Goal: Task Accomplishment & Management: Use online tool/utility

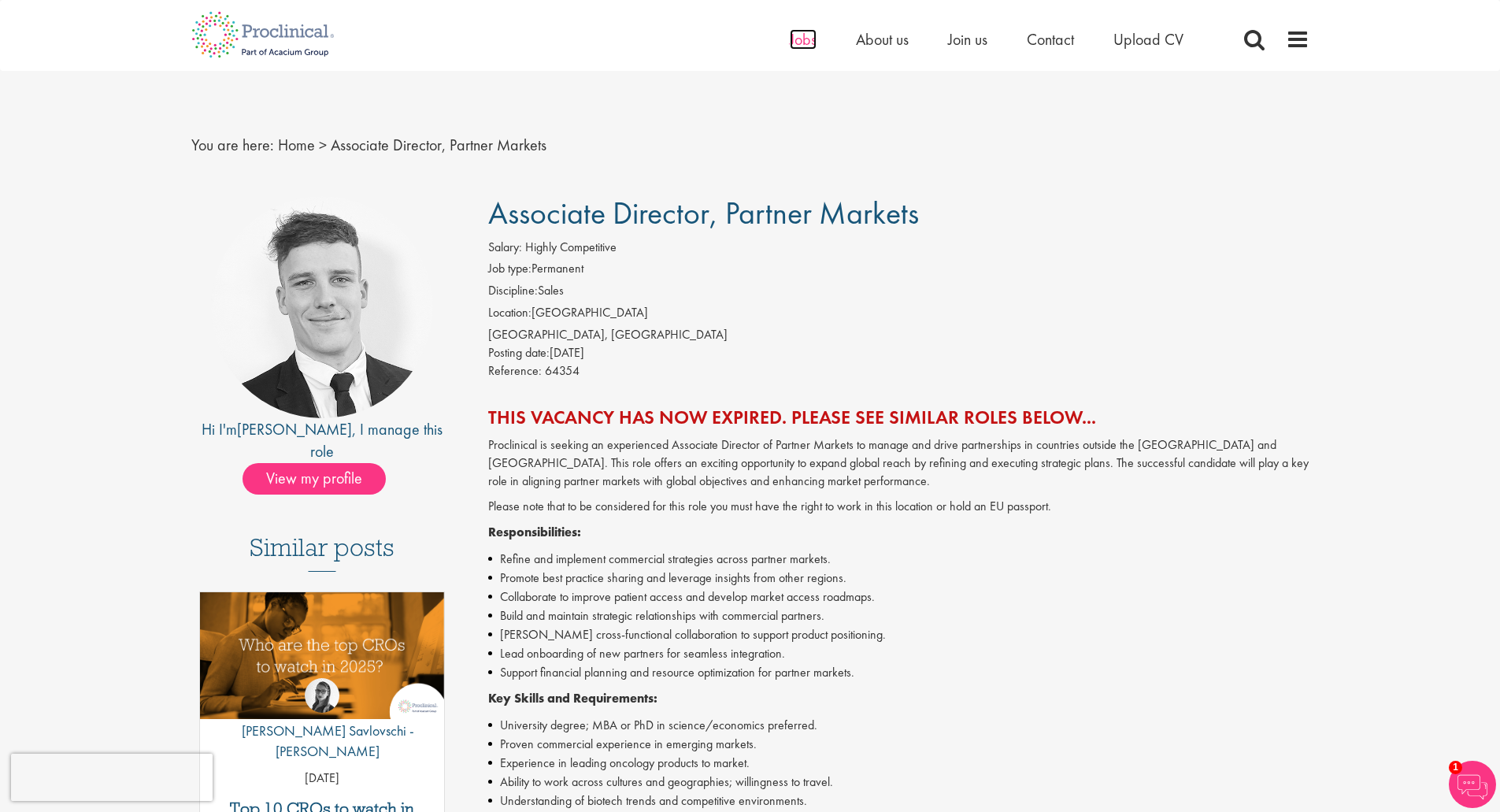
click at [804, 43] on span "Jobs" at bounding box center [803, 39] width 27 height 21
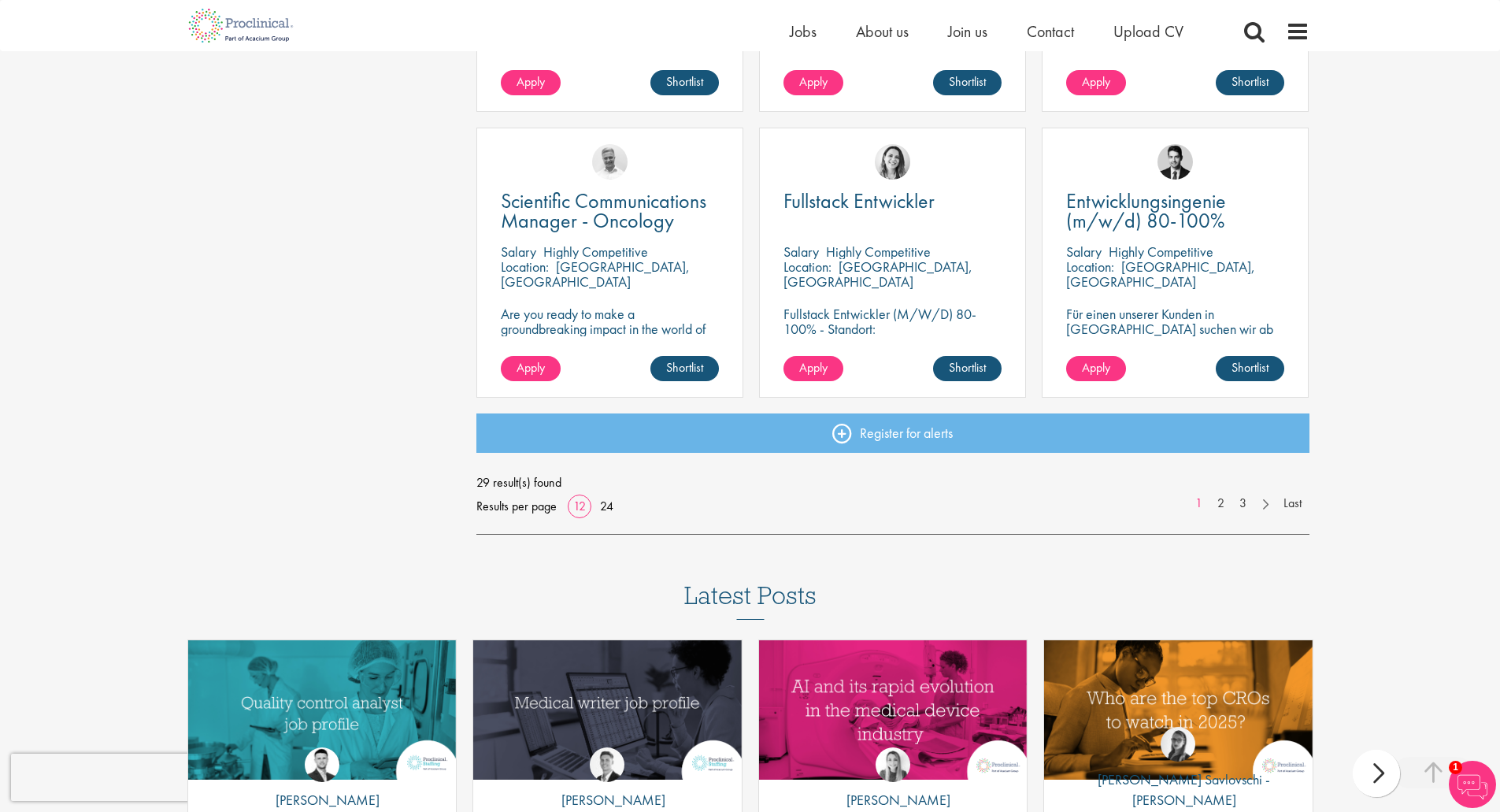
scroll to position [1102, 0]
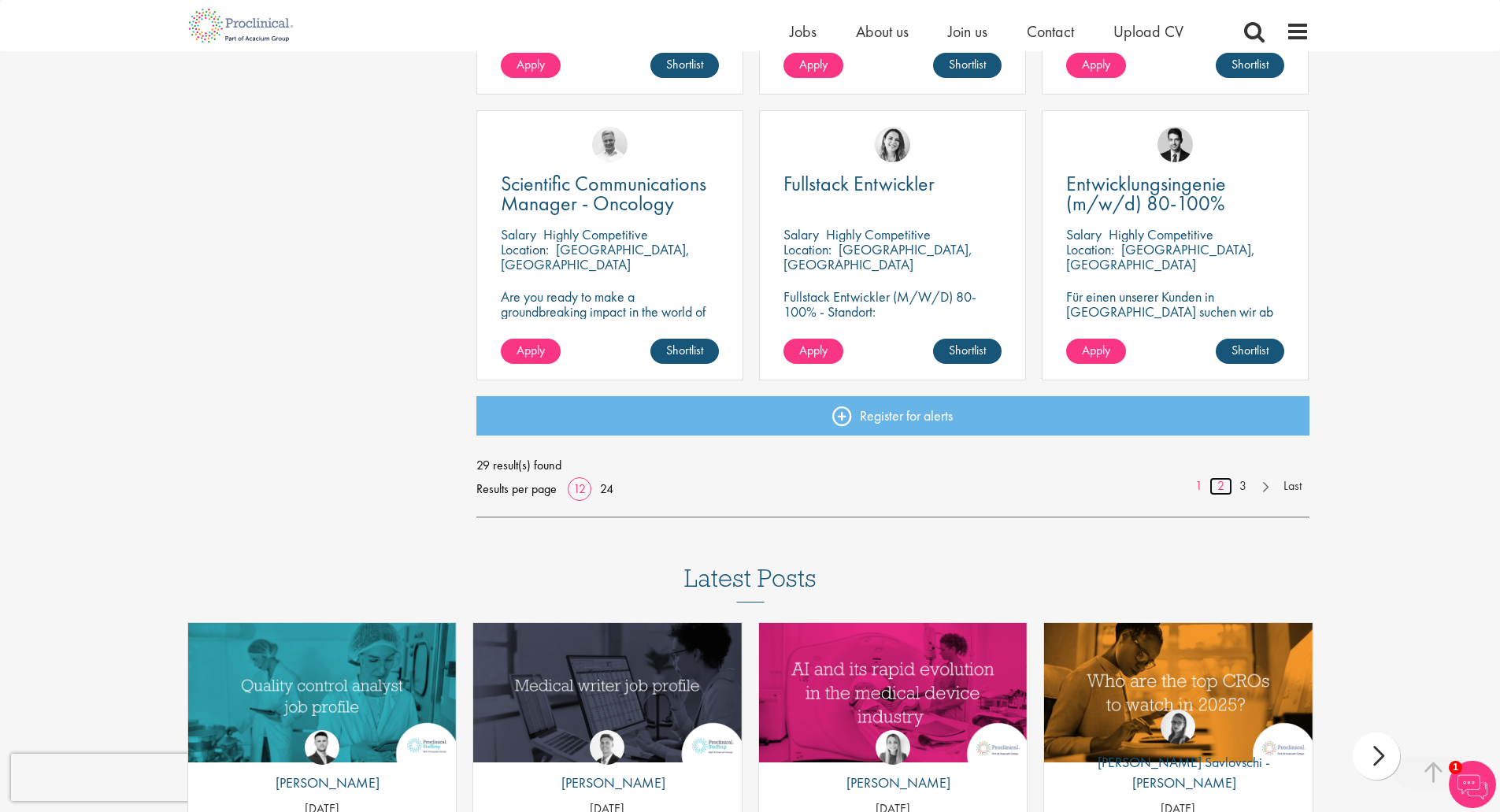
click at [1219, 483] on link "2" at bounding box center [1221, 485] width 23 height 18
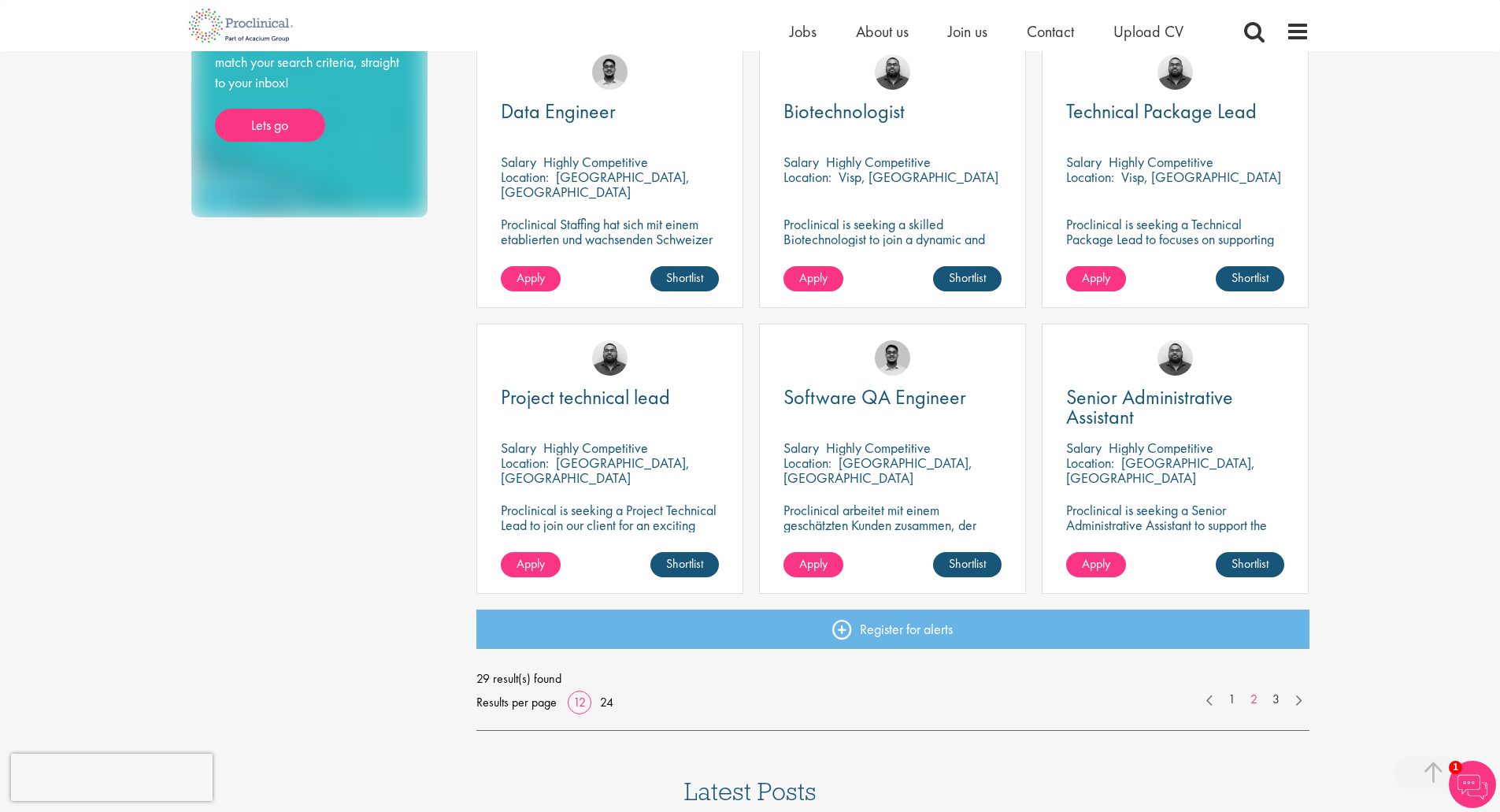
scroll to position [944, 0]
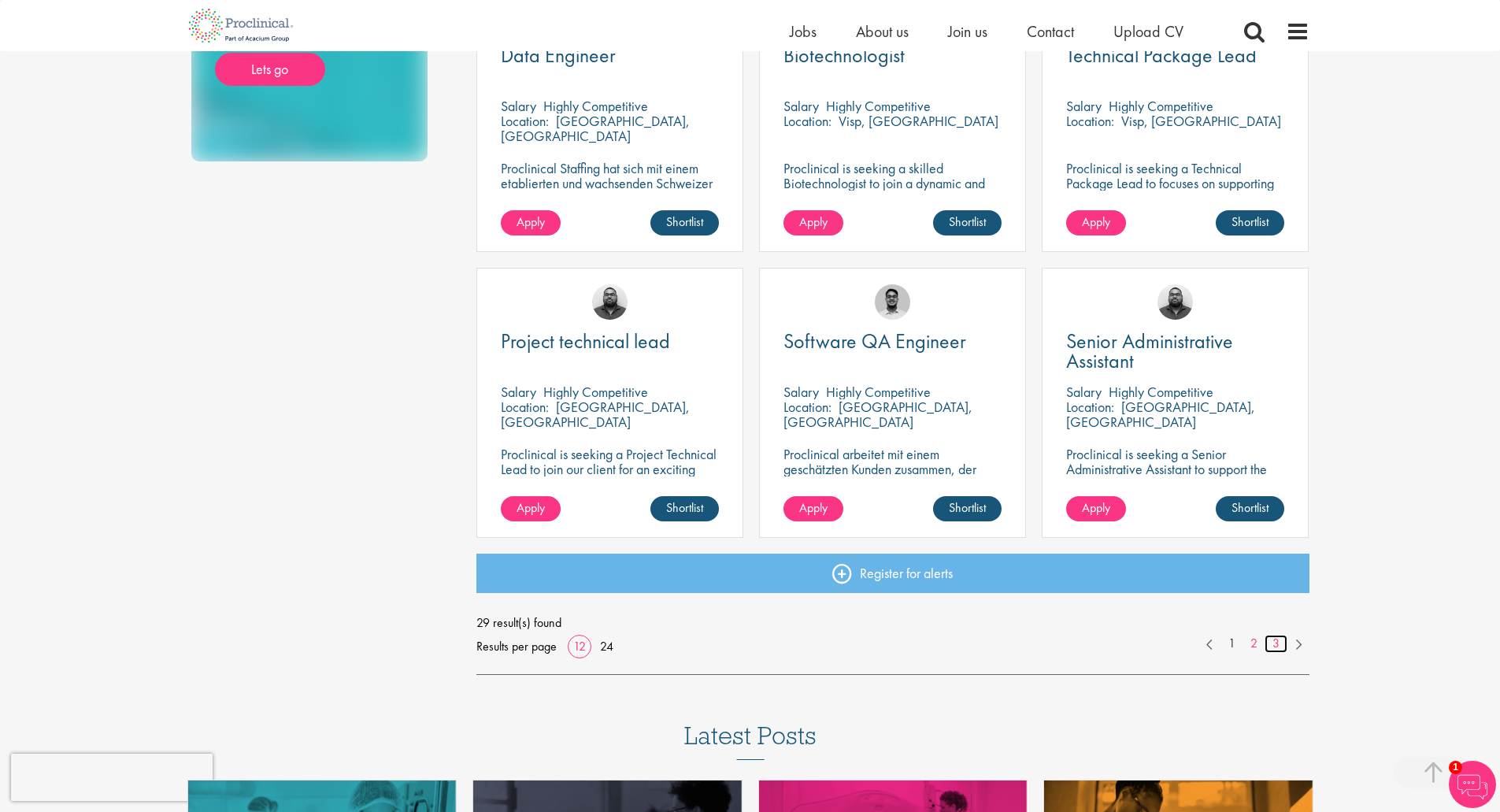
click at [1279, 643] on link "3" at bounding box center [1276, 643] width 23 height 18
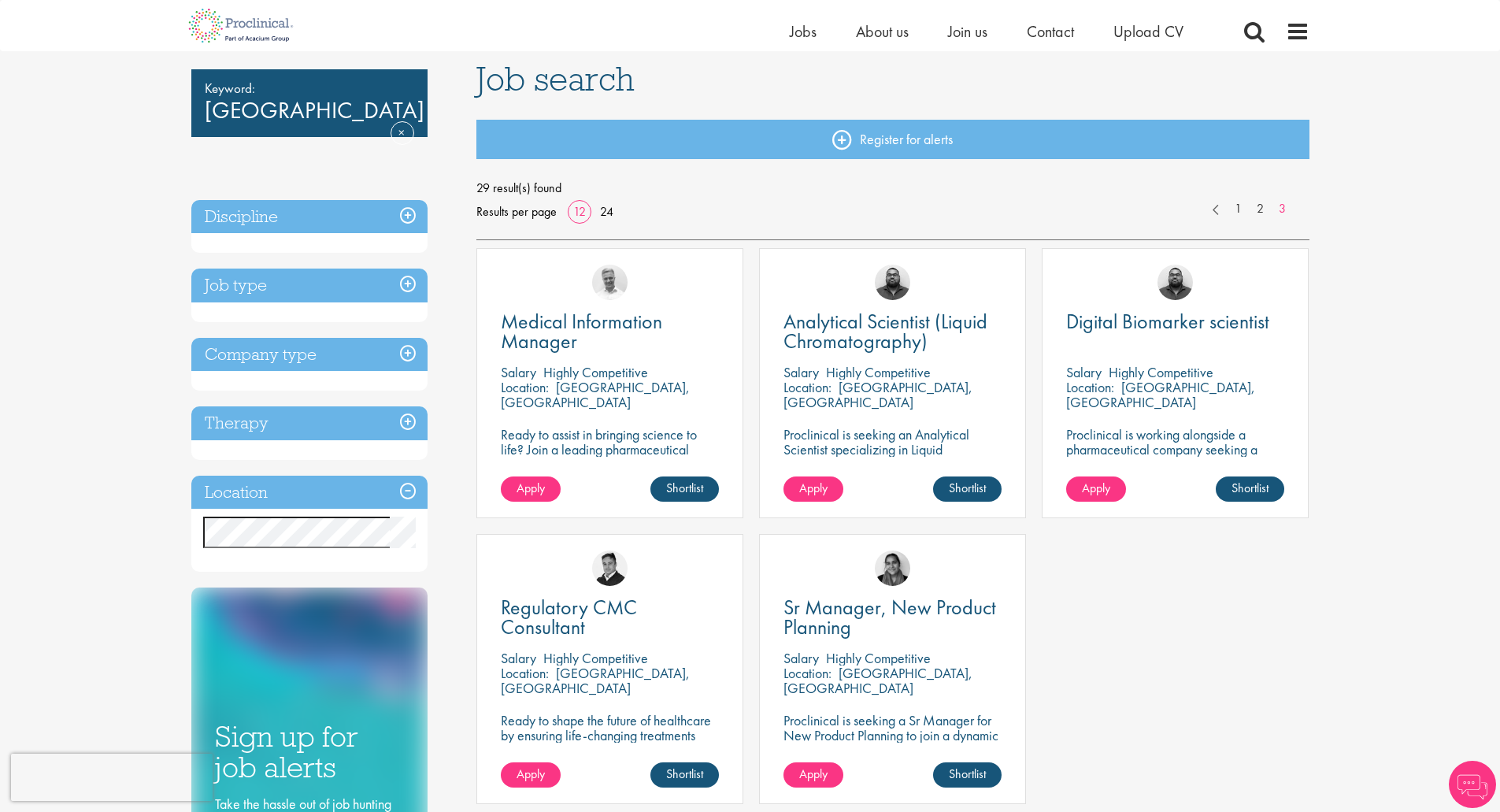
scroll to position [157, 0]
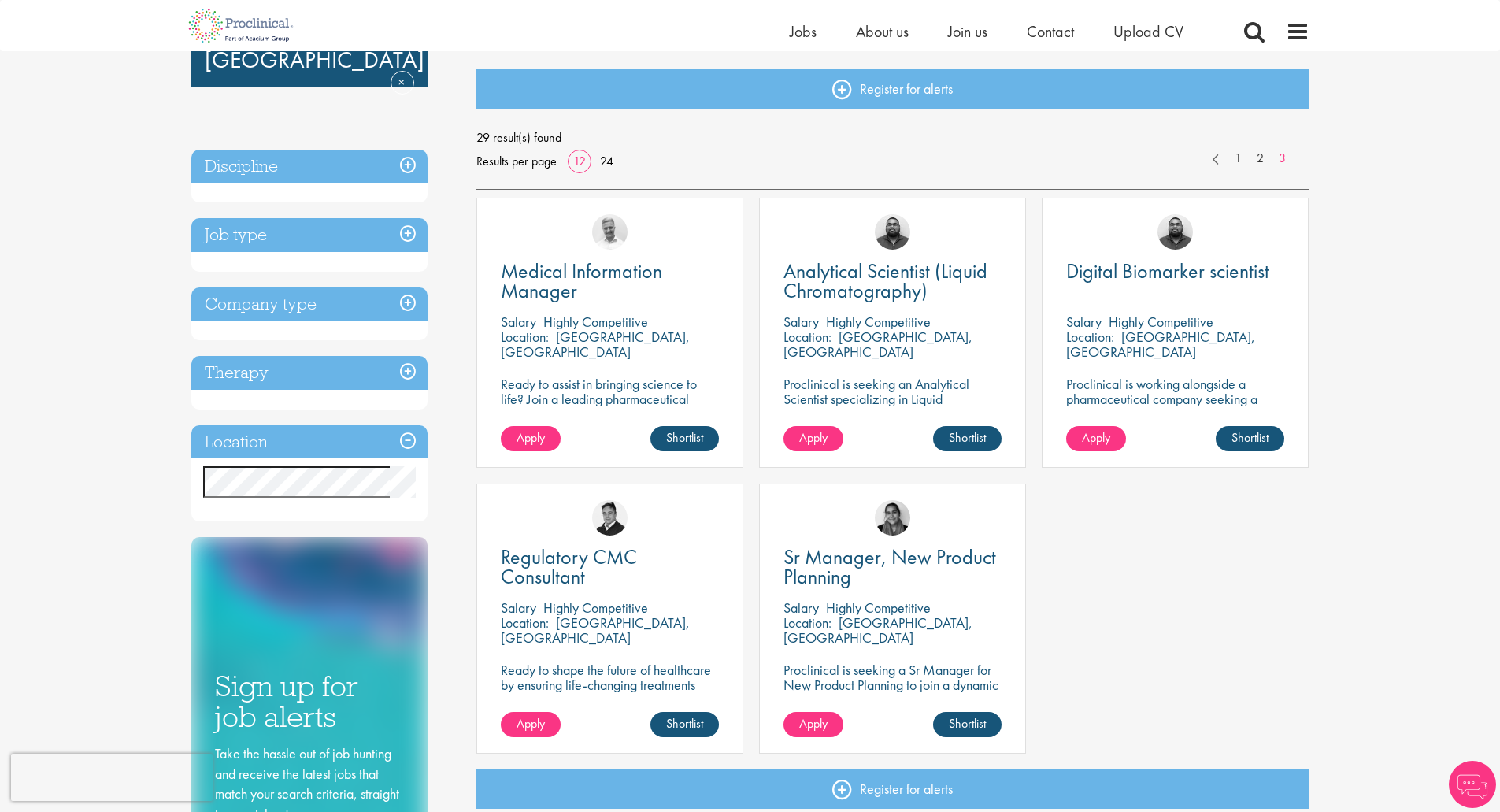
click at [409, 435] on h3 "Location" at bounding box center [310, 442] width 236 height 34
click at [410, 158] on h3 "Discipline" at bounding box center [310, 167] width 236 height 34
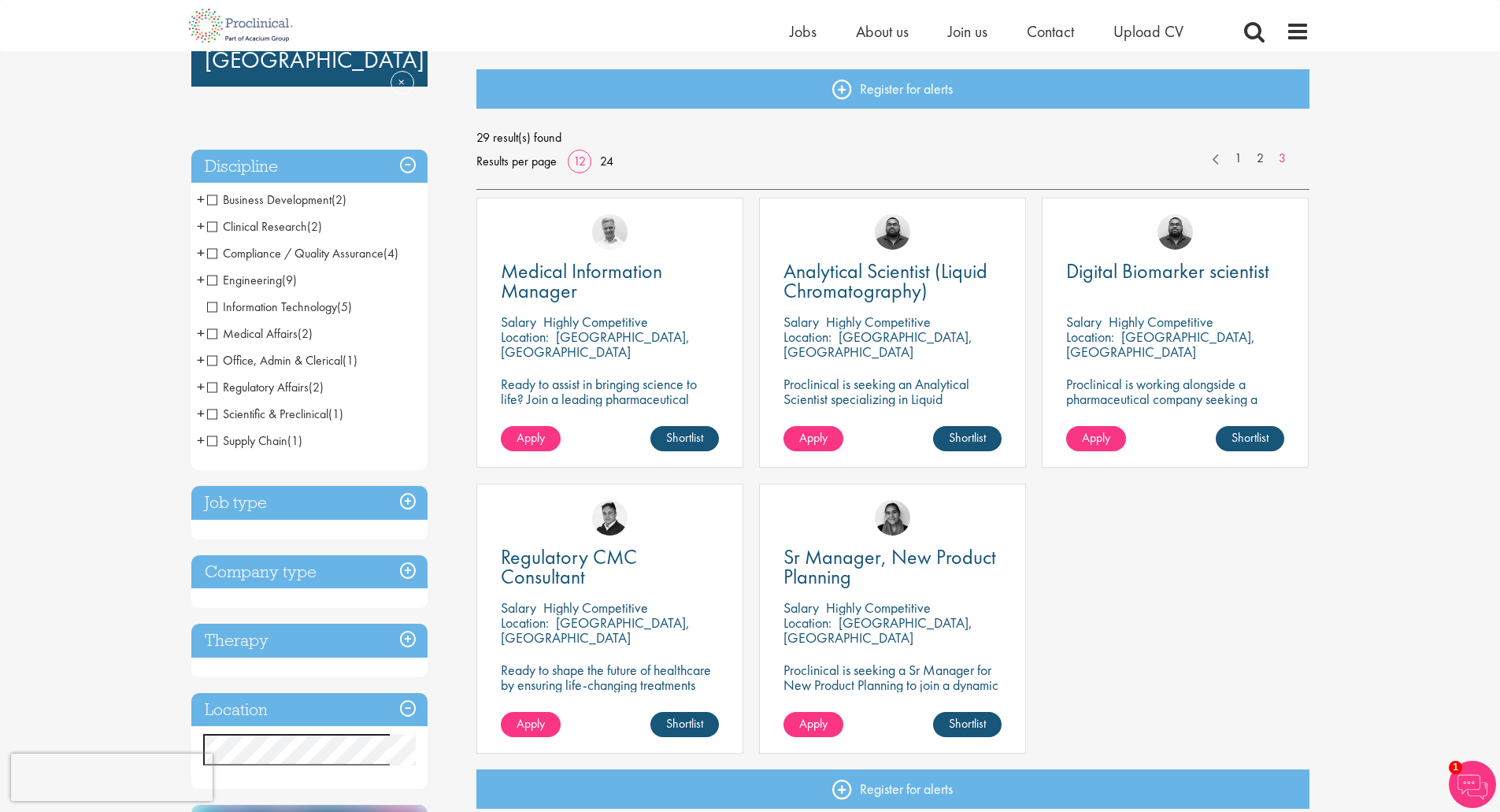
click at [266, 199] on span "Business Development" at bounding box center [269, 199] width 125 height 16
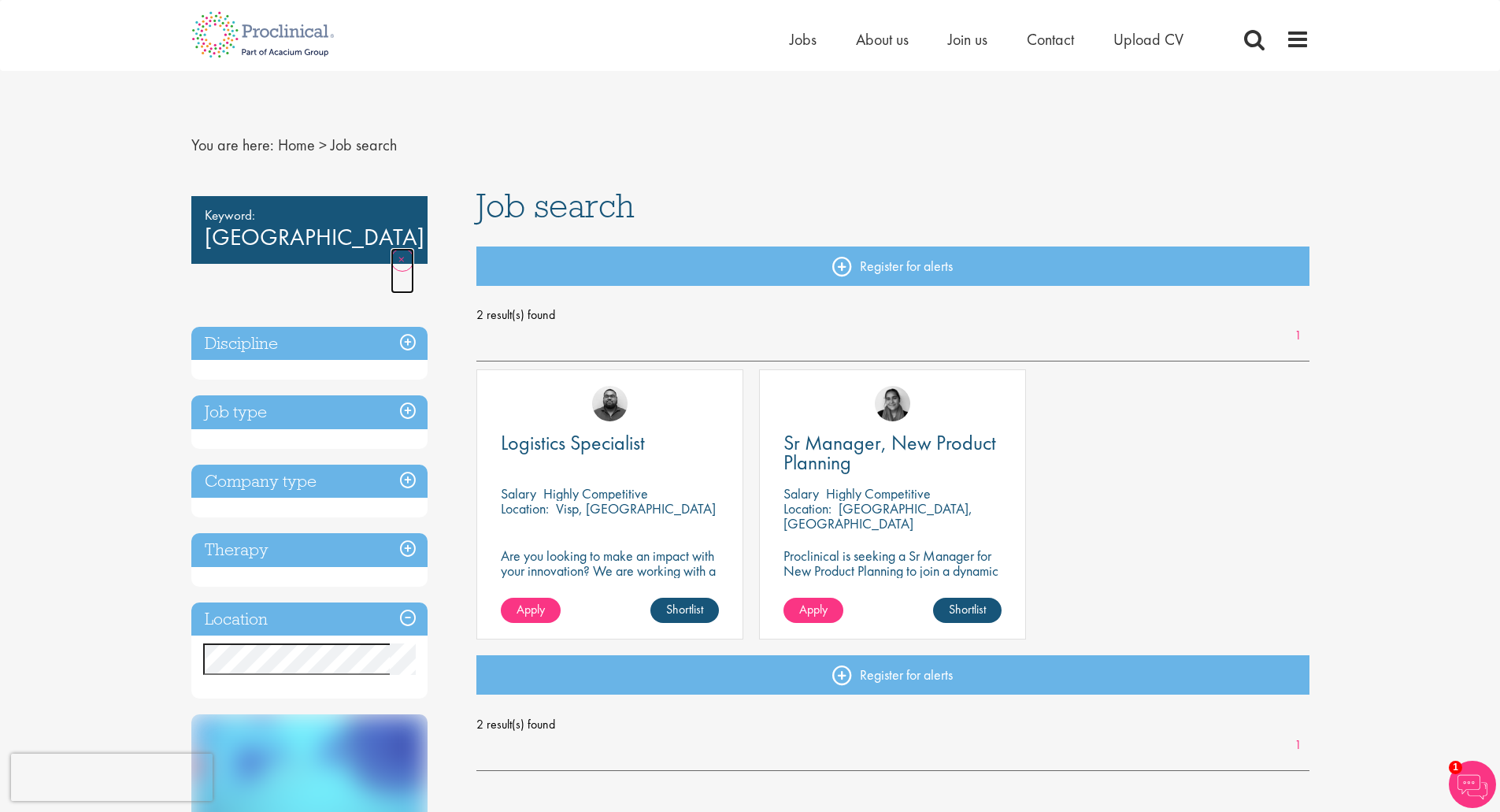
click at [406, 248] on link "Remove" at bounding box center [403, 270] width 24 height 45
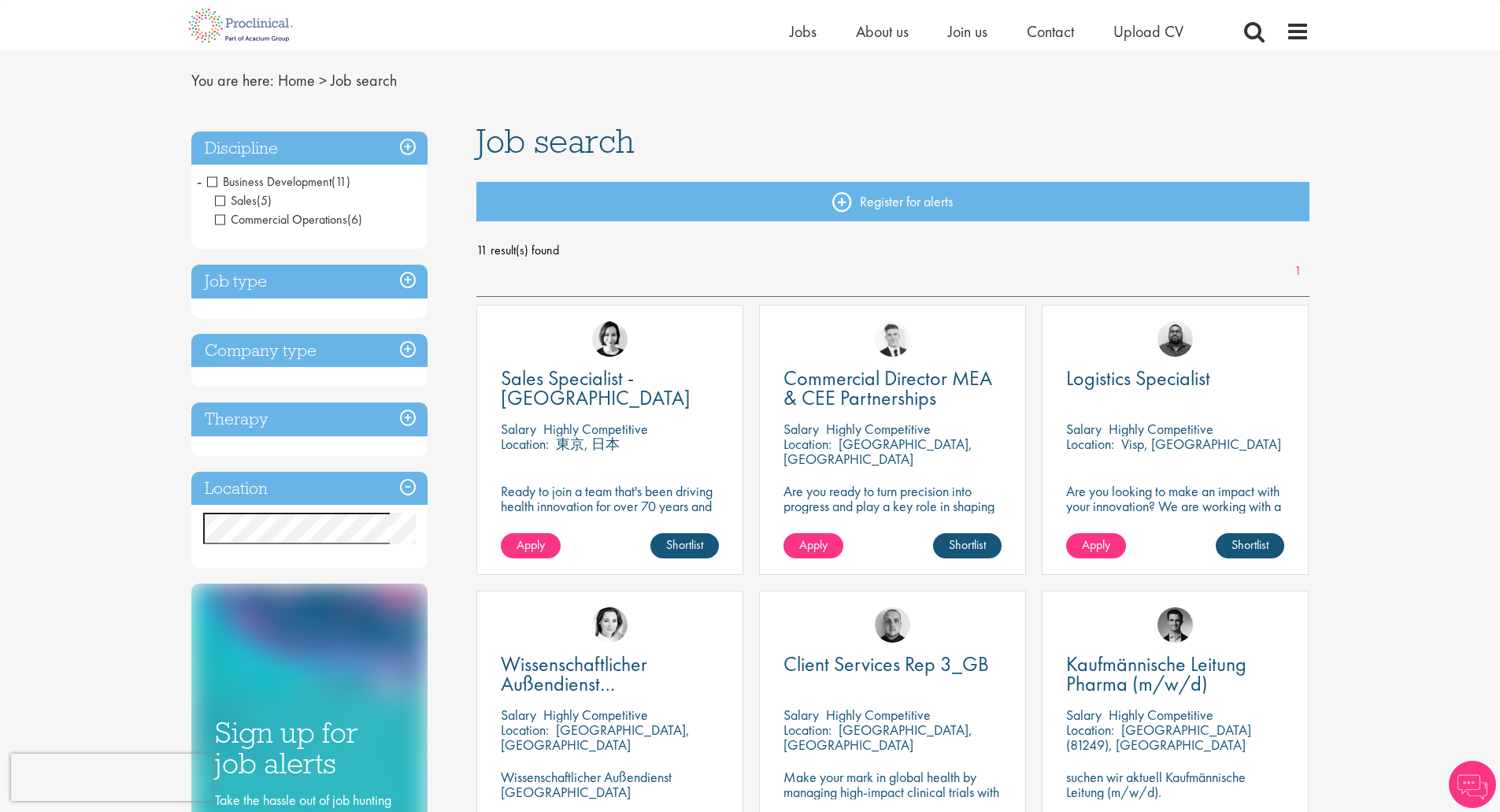
scroll to position [79, 0]
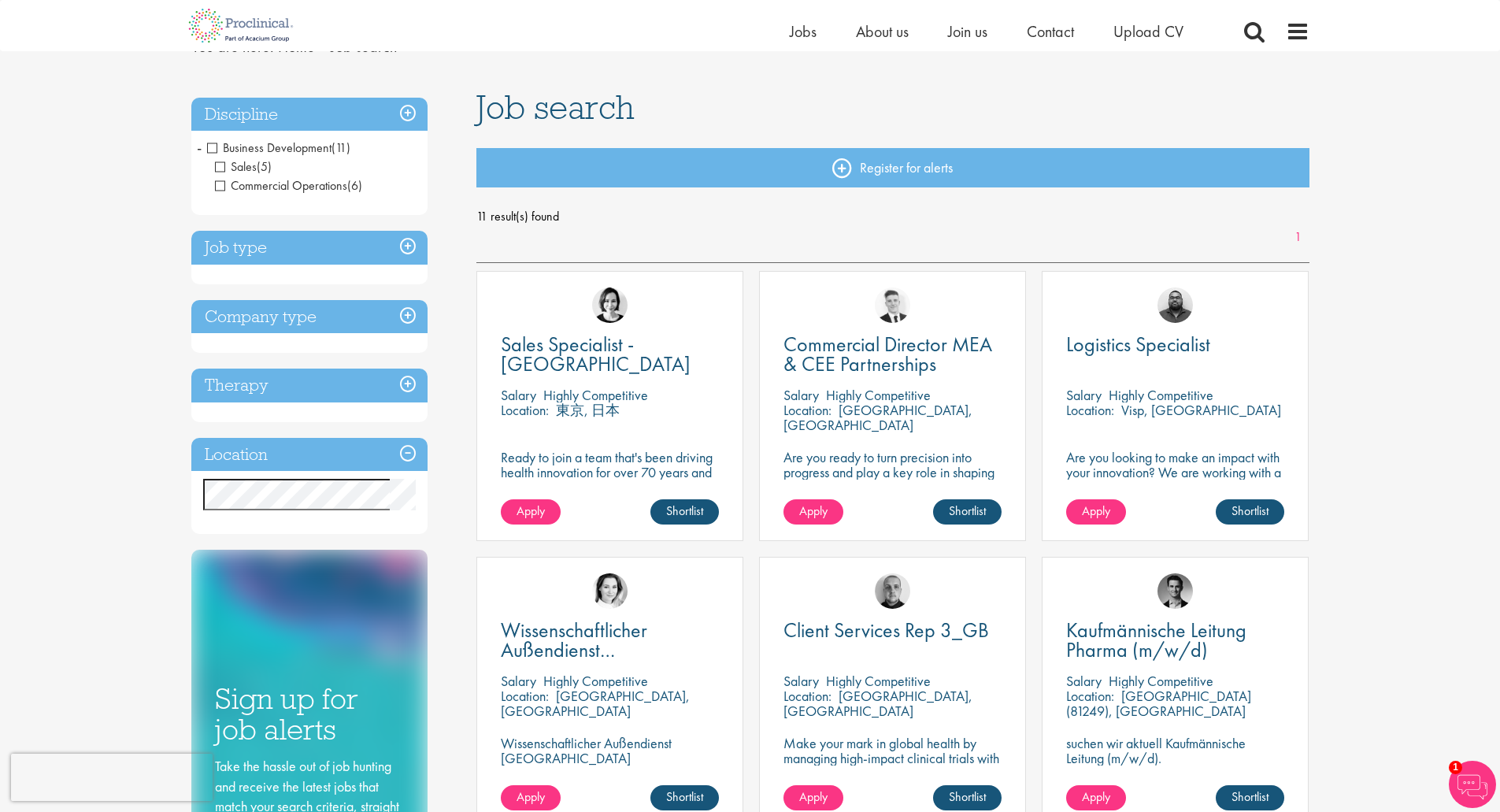
click at [279, 185] on span "Commercial Operations" at bounding box center [281, 185] width 133 height 16
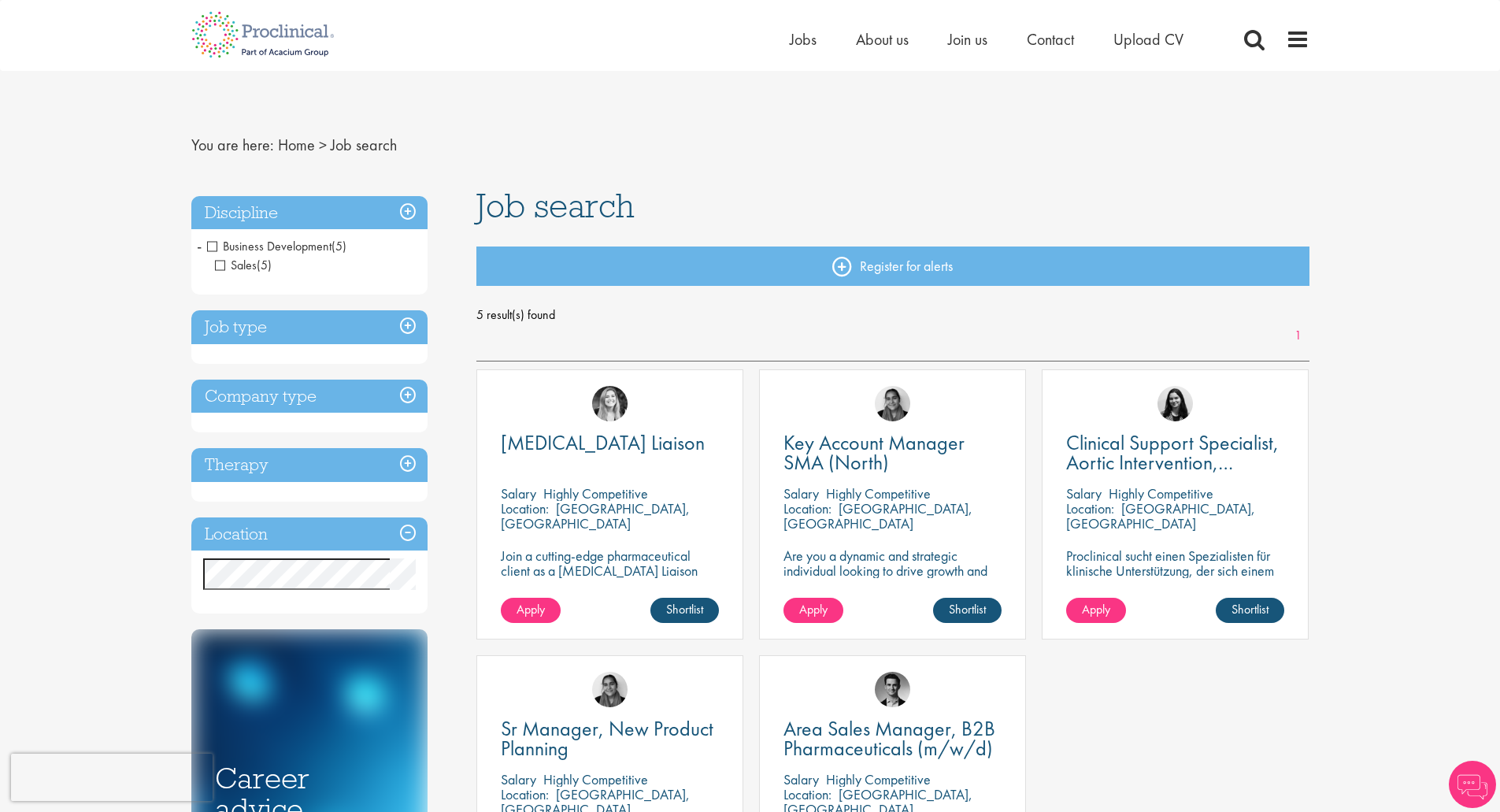
click at [219, 268] on span "Sales" at bounding box center [235, 264] width 42 height 16
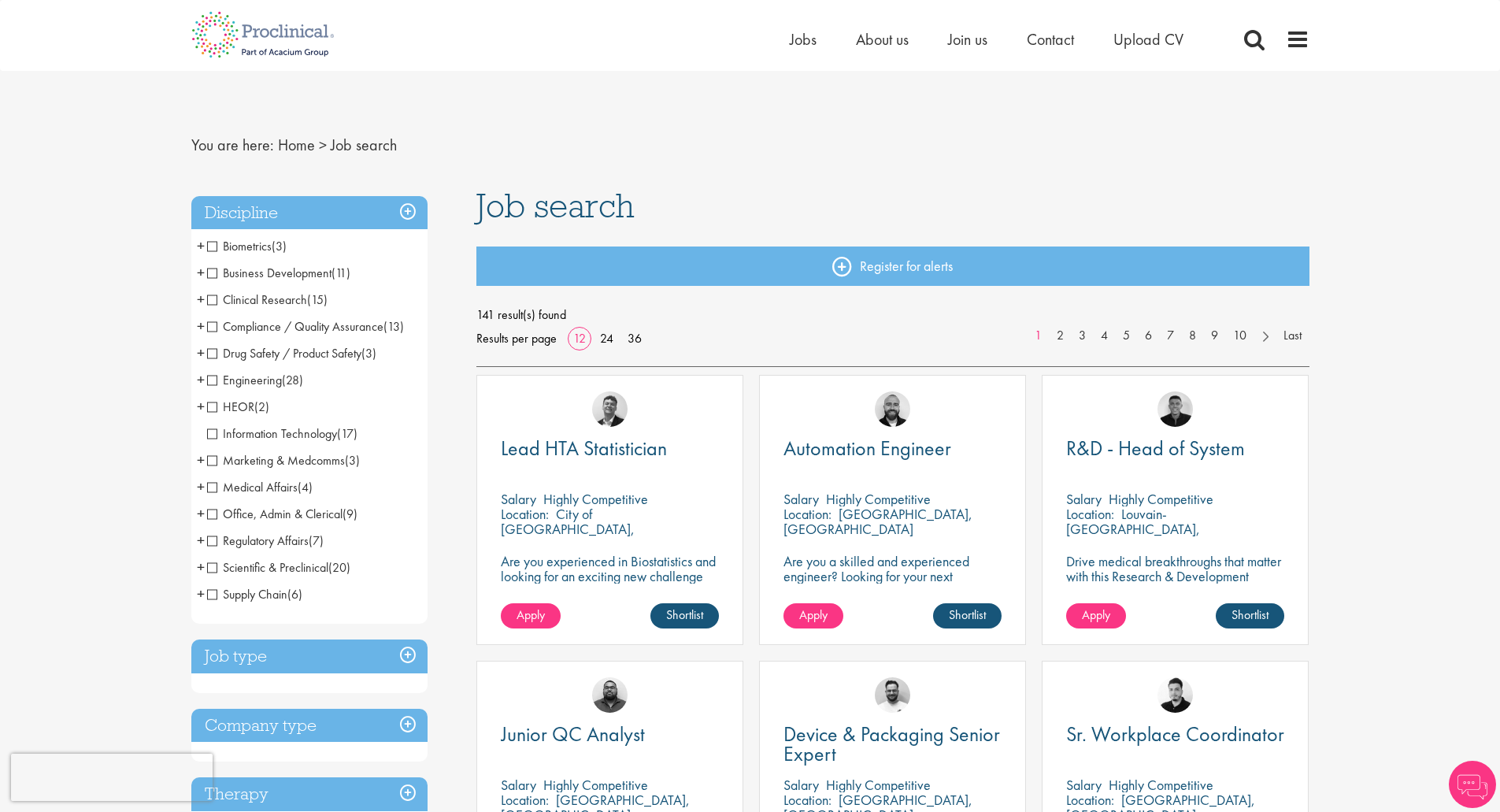
click at [217, 273] on span "Business Development" at bounding box center [269, 272] width 125 height 16
